Goal: Information Seeking & Learning: Learn about a topic

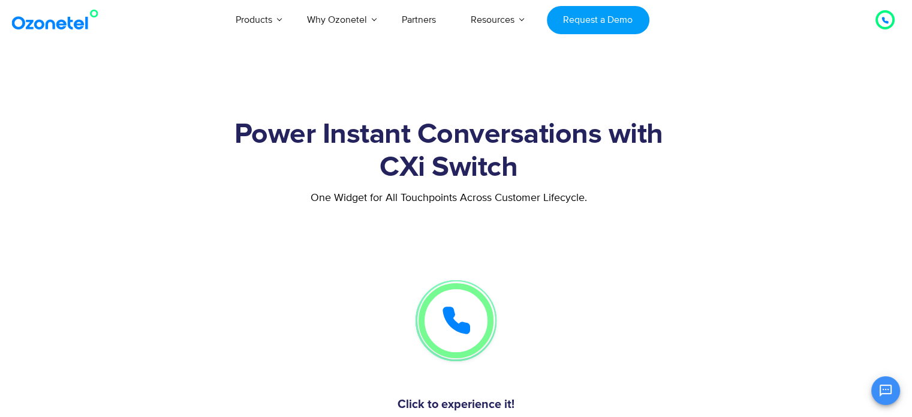
click at [68, 210] on section "Power Instant Conversations with CXi Switch One Widget for All Touchpoints Acro…" at bounding box center [456, 246] width 912 height 364
click at [182, 141] on h1 "Power Instant Conversations with CXi Switch" at bounding box center [449, 151] width 722 height 66
click at [731, 134] on h1 "Power Instant Conversations with CXi Switch" at bounding box center [449, 151] width 722 height 66
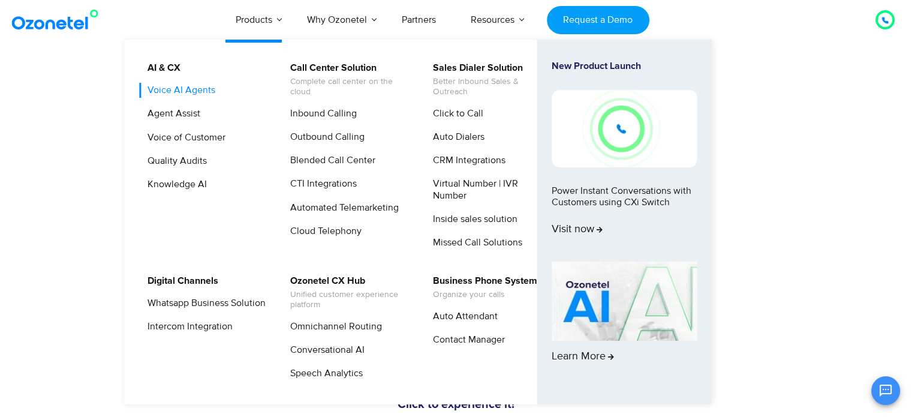
click at [191, 91] on link "Voice AI Agents" at bounding box center [178, 90] width 77 height 15
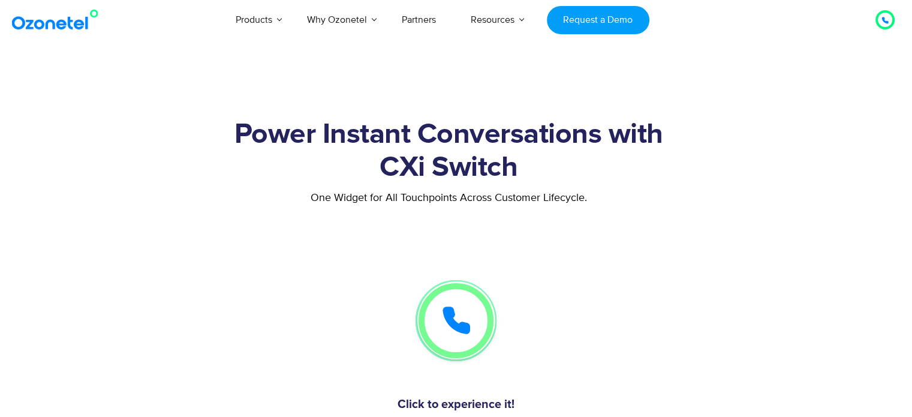
click at [502, 77] on section "Power Instant Conversations with CXi Switch One Widget for All Touchpoints Acro…" at bounding box center [456, 246] width 912 height 364
